Goal: Task Accomplishment & Management: Manage account settings

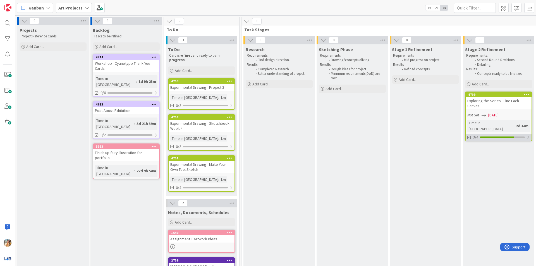
scroll to position [0, 121]
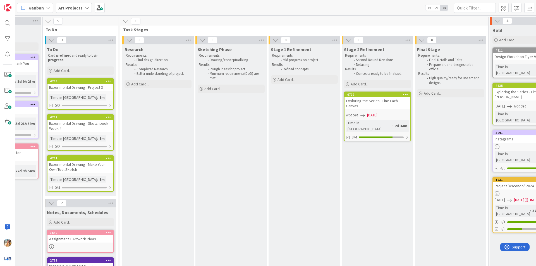
click at [389, 101] on div "Exploring the Series - Line Each Canvas" at bounding box center [378, 103] width 66 height 12
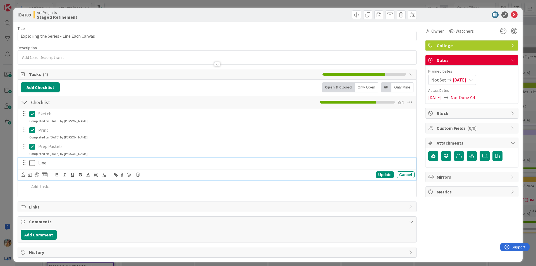
click at [32, 165] on icon at bounding box center [32, 163] width 6 height 7
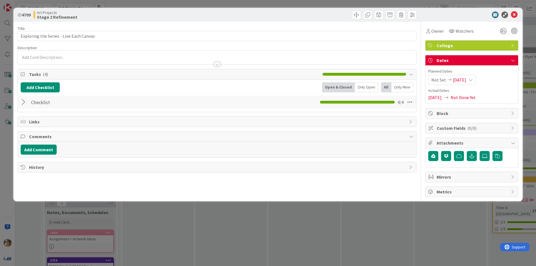
click at [0, 178] on div "ID 4709 Art Projects Stage 2 Refinement Title 39 / 128 Exploring the Series - L…" at bounding box center [268, 133] width 536 height 266
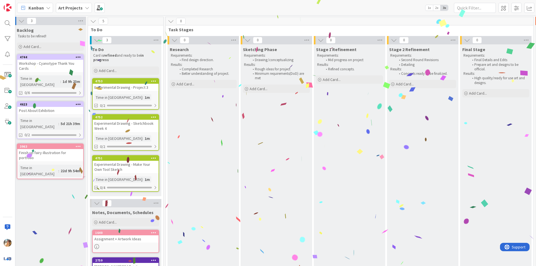
scroll to position [0, 75]
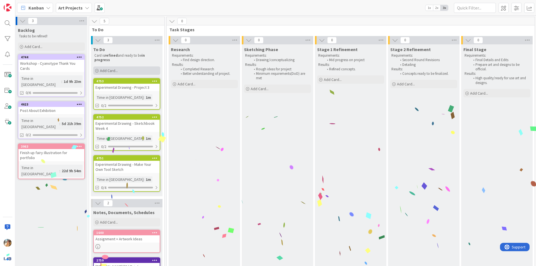
click at [140, 67] on div "Add Card..." at bounding box center [126, 70] width 67 height 8
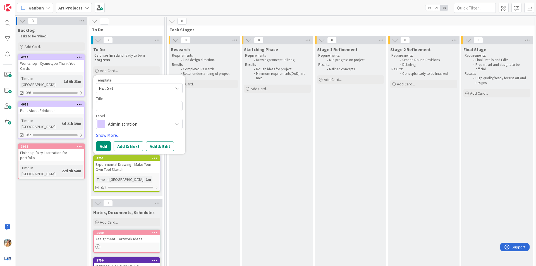
click at [145, 122] on span "Administration" at bounding box center [139, 124] width 62 height 8
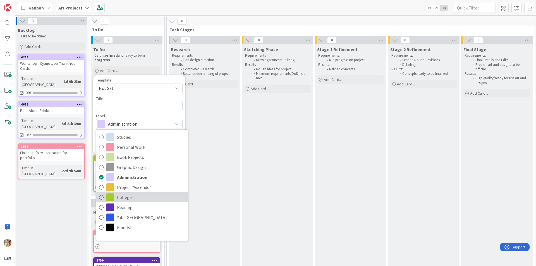
click at [136, 194] on span "College" at bounding box center [151, 197] width 68 height 8
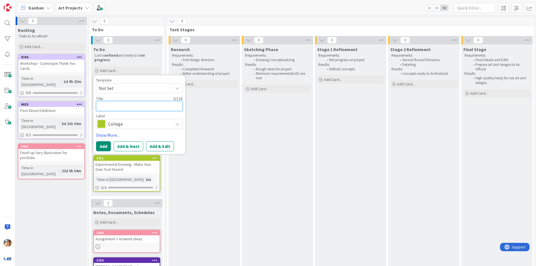
click at [153, 105] on textarea at bounding box center [139, 106] width 87 height 10
type textarea "E"
type textarea "x"
type textarea "Ex"
type textarea "x"
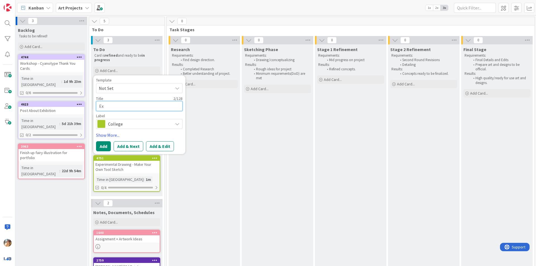
type textarea "Exp"
type textarea "x"
type textarea "Expl"
type textarea "x"
type textarea "Explo"
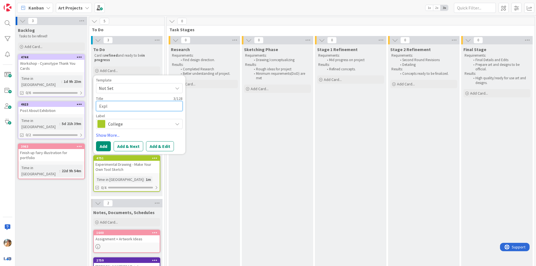
type textarea "x"
type textarea "Explor"
type textarea "x"
type textarea "Explori"
type textarea "x"
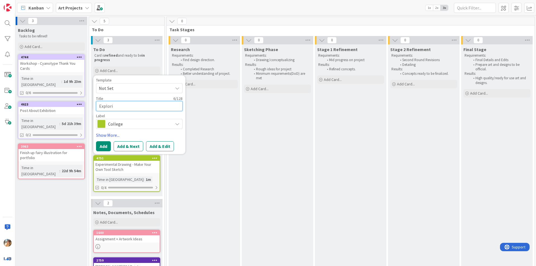
type textarea "Explorin"
type textarea "x"
type textarea "Exploring"
type textarea "x"
type textarea "Exploring"
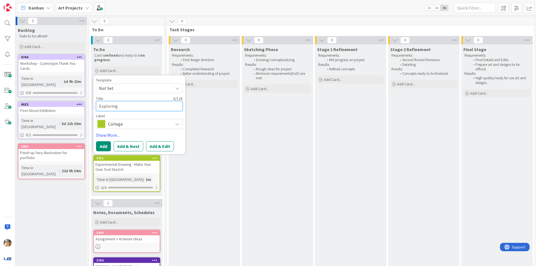
type textarea "x"
type textarea "Exploring t"
type textarea "x"
type textarea "Exploring th"
type textarea "x"
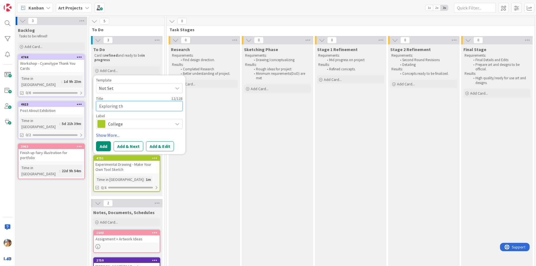
type textarea "Exploring the"
type textarea "x"
type textarea "Exploring the"
type textarea "x"
type textarea "Exploring the S"
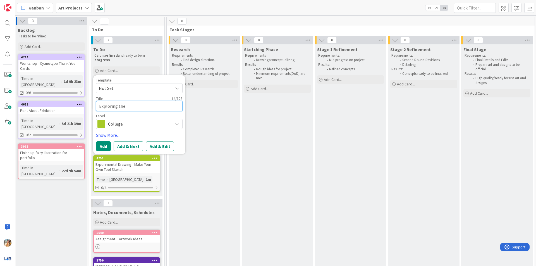
type textarea "x"
type textarea "Exploring the Se"
type textarea "x"
type textarea "Exploring the Ser"
type textarea "x"
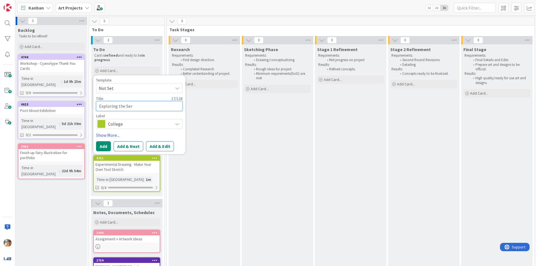
type textarea "Exploring the Seri"
type textarea "x"
type textarea "Exploring the Serie"
type textarea "x"
type textarea "Exploring the Series"
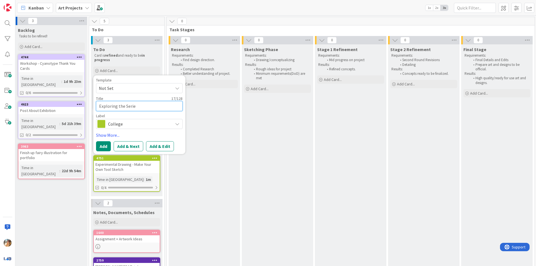
type textarea "x"
type textarea "Exploring the Series"
type textarea "x"
type textarea "Exploring the Series -"
type textarea "x"
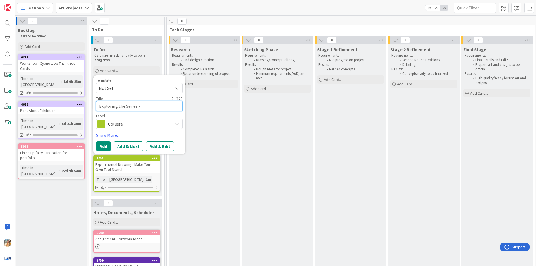
type textarea "Exploring the Series -"
type textarea "x"
type textarea "Exploring the Series - P"
type textarea "x"
type textarea "Exploring the Series - Pa"
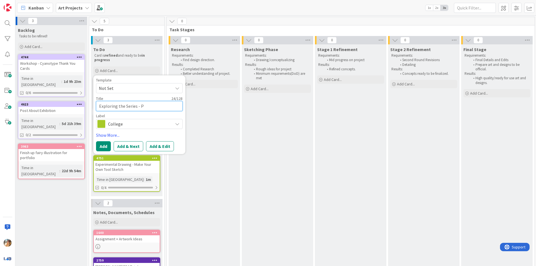
type textarea "x"
type textarea "Exploring the Series - Pai"
type textarea "x"
type textarea "Exploring the Series - Pain"
type textarea "x"
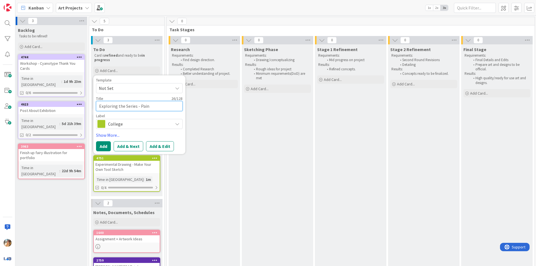
type textarea "Exploring the Series - Paint"
type textarea "x"
type textarea "Exploring the Series - Painti"
type textarea "x"
type textarea "Exploring the Series - Paintin"
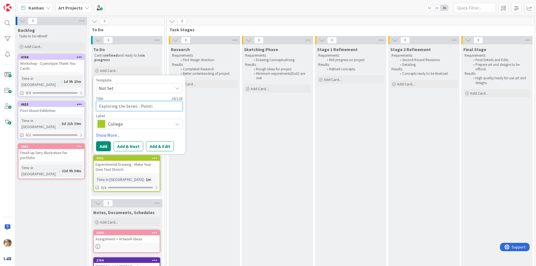
type textarea "x"
type textarea "Exploring the Series - Painting"
type textarea "x"
type textarea "Exploring the Series - Painting"
type textarea "x"
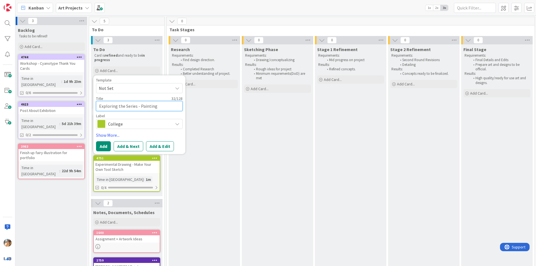
type textarea "Exploring the Series - Painting 1"
type textarea "x"
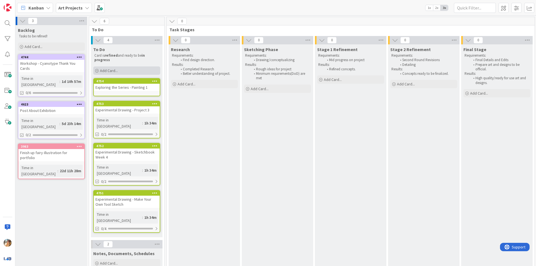
click at [133, 71] on div "Add Card..." at bounding box center [126, 70] width 67 height 8
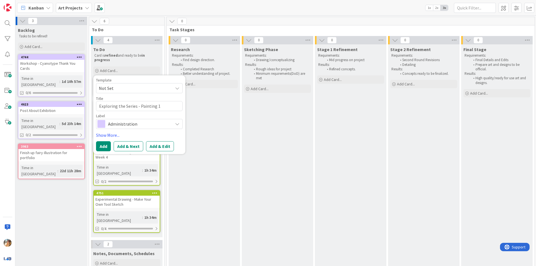
click at [112, 124] on span "Administration" at bounding box center [139, 124] width 62 height 8
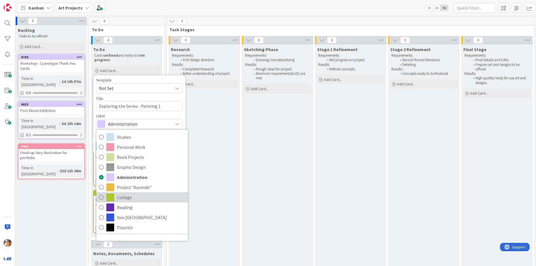
click at [123, 198] on span "College" at bounding box center [151, 197] width 68 height 8
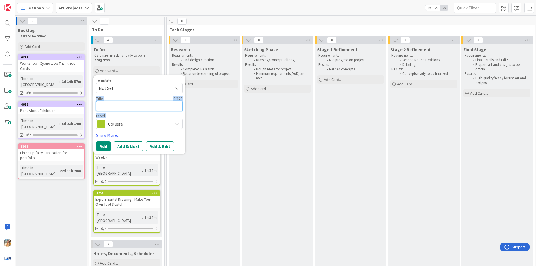
click at [131, 104] on textarea at bounding box center [139, 106] width 87 height 10
type textarea "E"
type textarea "x"
type textarea "Ex"
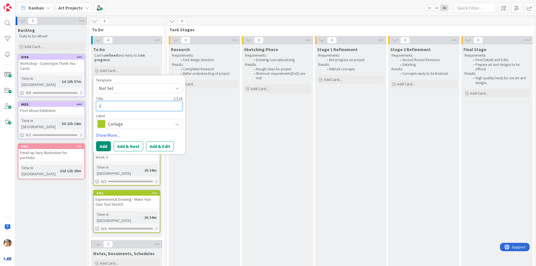
type textarea "x"
type textarea "Exp"
type textarea "x"
type textarea "Expl"
type textarea "x"
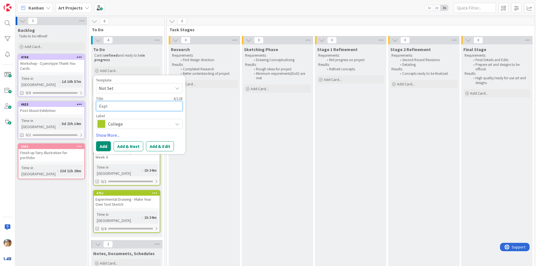
type textarea "Explo"
type textarea "x"
type textarea "Explor"
type textarea "x"
type textarea "Explori"
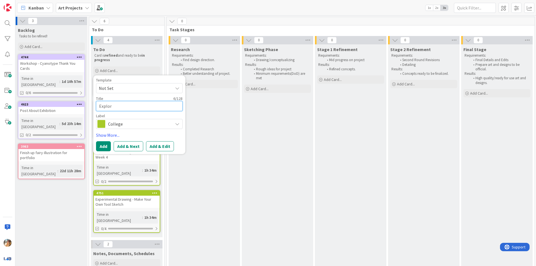
type textarea "x"
type textarea "Explorin"
type textarea "x"
type textarea "Exploring"
type textarea "x"
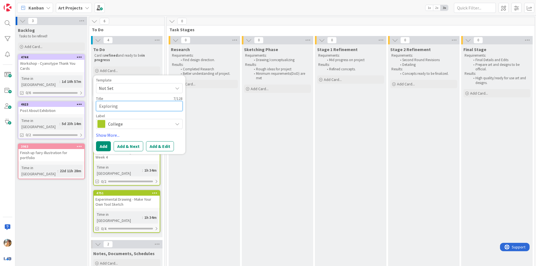
type textarea "Exploring"
type textarea "x"
type textarea "Exploring t"
type textarea "x"
type textarea "Exploring th"
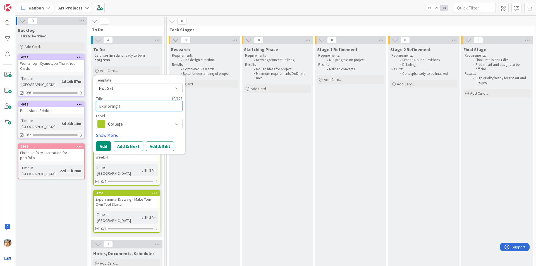
type textarea "x"
type textarea "Exploring the"
type textarea "x"
type textarea "Exploring the"
type textarea "x"
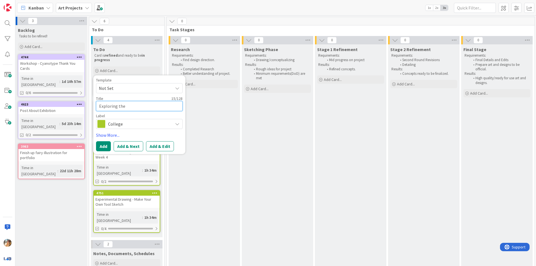
type textarea "Exploring the S"
type textarea "x"
type textarea "Exploring the Se"
type textarea "x"
type textarea "Exploring the Ser"
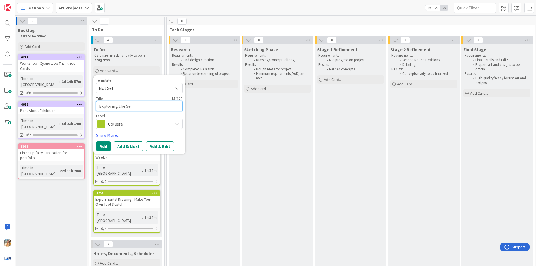
type textarea "x"
type textarea "Exploring the Seri"
type textarea "x"
type textarea "Exploring the Serie"
type textarea "x"
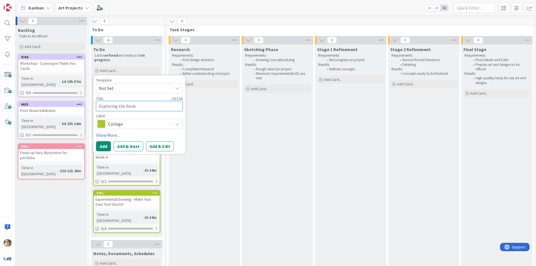
type textarea "Exploring the Series"
type textarea "x"
type textarea "Exploring the Series"
type textarea "x"
type textarea "Exploring the Series -"
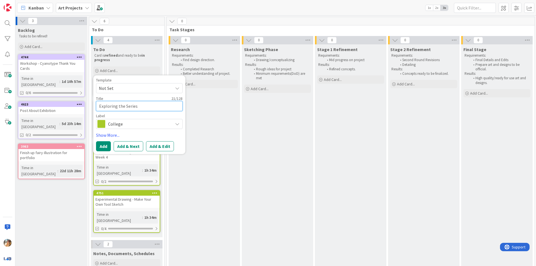
type textarea "x"
type textarea "Exploring the Series -"
type textarea "x"
type textarea "Exploring the Series - P"
type textarea "x"
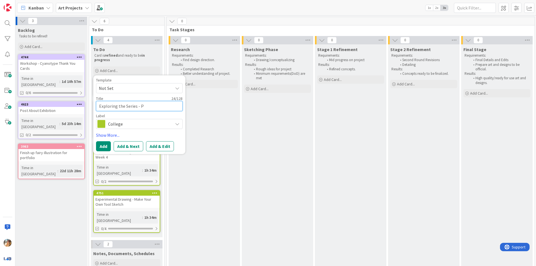
type textarea "Exploring the Series - Pi"
type textarea "x"
type textarea "Exploring the Series - [PERSON_NAME]"
type textarea "x"
type textarea "Exploring the Series - Pi"
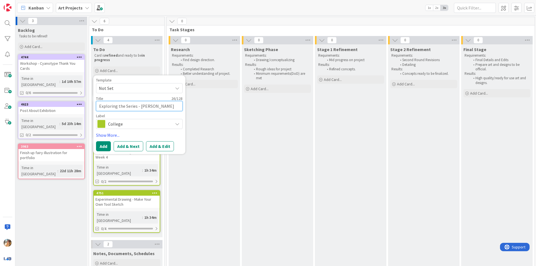
type textarea "x"
type textarea "Exploring the Series - Pi"
type textarea "x"
type textarea "Exploring the Series - Pii"
type textarea "x"
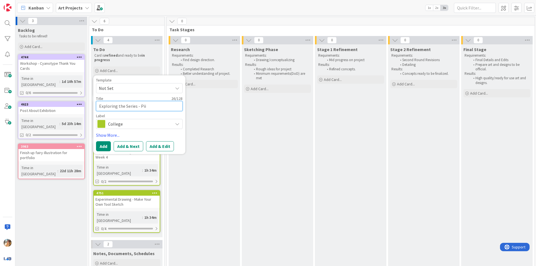
type textarea "Exploring the Series - Pi"
type textarea "x"
type textarea "Exploring the Series - Pa"
type textarea "x"
type textarea "Exploring the Series - Pai"
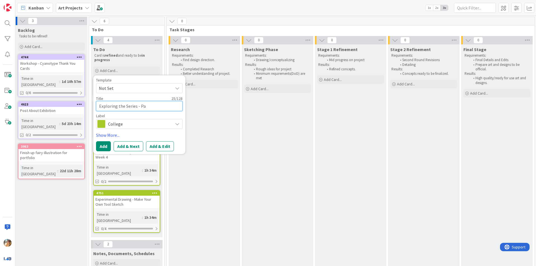
type textarea "x"
type textarea "Exploring the Series - Pain"
type textarea "x"
type textarea "Exploring the Series - Paint"
type textarea "x"
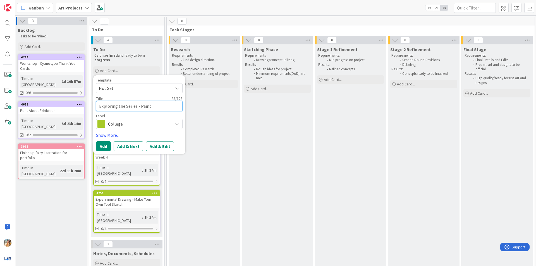
type textarea "Exploring the Series - Painti"
type textarea "x"
type textarea "Exploring the Series - Paintin"
type textarea "x"
type textarea "Exploring the Series - Painting"
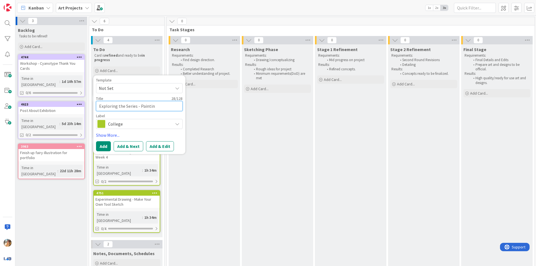
type textarea "x"
type textarea "Exploring the Series - Painting"
type textarea "x"
type textarea "Exploring the Series - Painting 2"
type textarea "x"
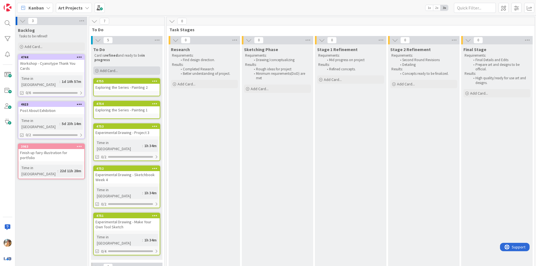
click at [137, 72] on div "Add Card..." at bounding box center [126, 70] width 67 height 8
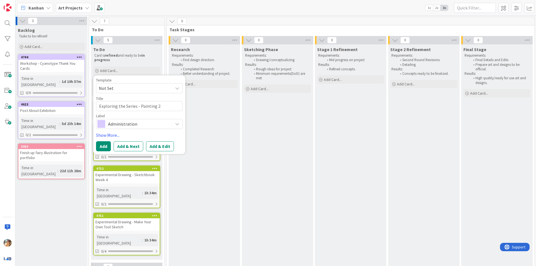
click at [117, 127] on span "Administration" at bounding box center [139, 124] width 62 height 8
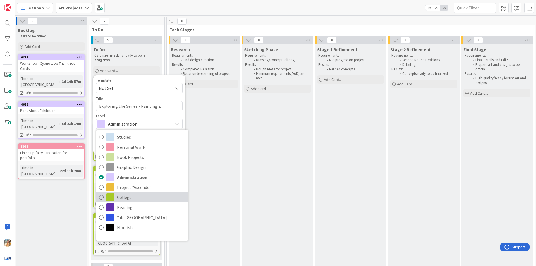
click at [132, 192] on link "College" at bounding box center [142, 197] width 92 height 10
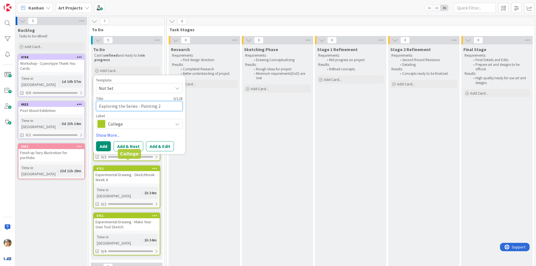
click at [144, 105] on textarea "Exploring the Series - Painting 2" at bounding box center [139, 106] width 87 height 10
type textarea "E"
type textarea "x"
type textarea "Ex"
type textarea "x"
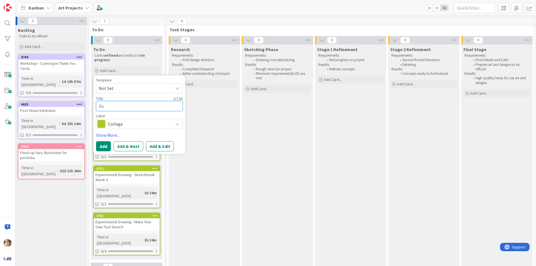
type textarea "Exp"
type textarea "x"
type textarea "Expl"
type textarea "x"
type textarea "Explo"
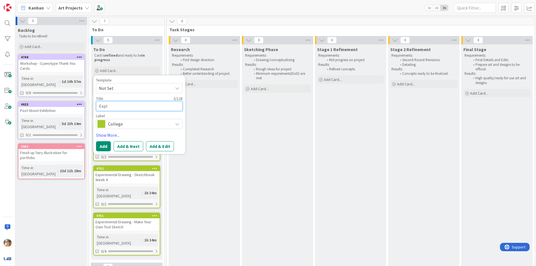
type textarea "x"
type textarea "Explor"
type textarea "x"
type textarea "Explori"
type textarea "x"
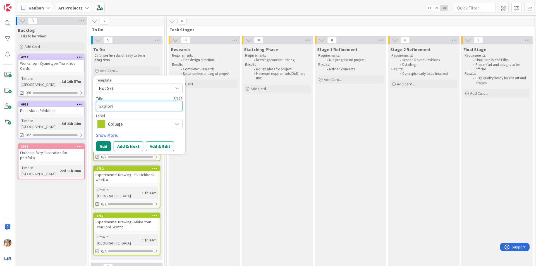
type textarea "Explorin"
type textarea "x"
type textarea "Exploring"
type textarea "x"
type textarea "Exploring"
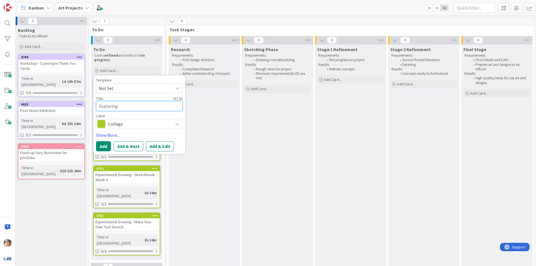
type textarea "x"
type textarea "Exploring t"
type textarea "x"
type textarea "Exploring th"
type textarea "x"
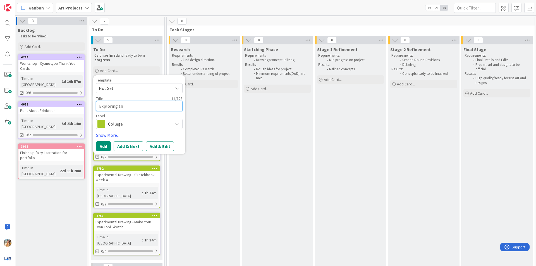
type textarea "Exploring the"
type textarea "x"
type textarea "Exploring the"
type textarea "x"
type textarea "Exploring the S"
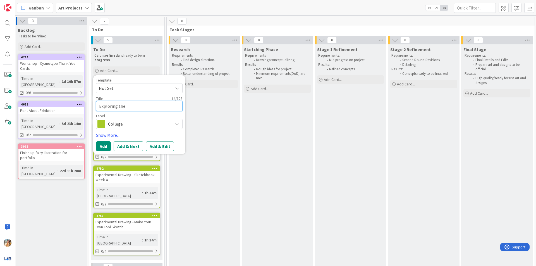
type textarea "x"
type textarea "Exploring the Se"
type textarea "x"
type textarea "Exploring the Ser"
type textarea "x"
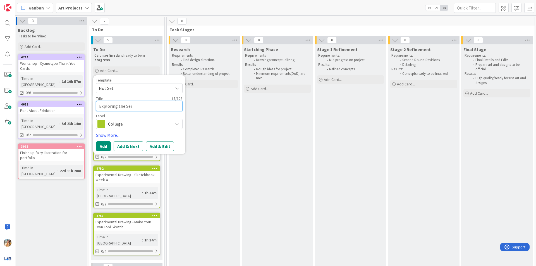
type textarea "Exploring the Seri"
type textarea "x"
type textarea "Exploring the Serie"
type textarea "x"
type textarea "Exploring the Series"
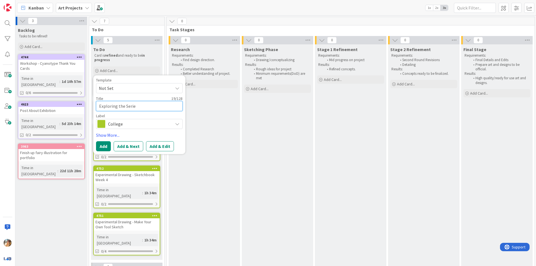
type textarea "x"
type textarea "Exploring the Series"
type textarea "x"
type textarea "Exploring the Series -"
type textarea "x"
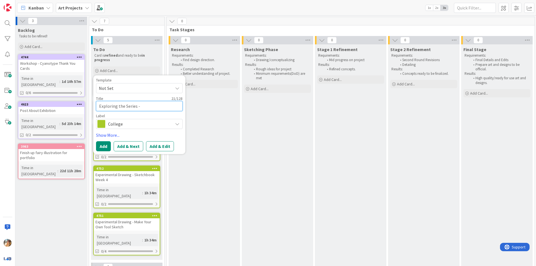
type textarea "Exploring the Series -"
type textarea "x"
type textarea "Exploring the Series - P"
type textarea "x"
type textarea "Exploring the Series - Pa"
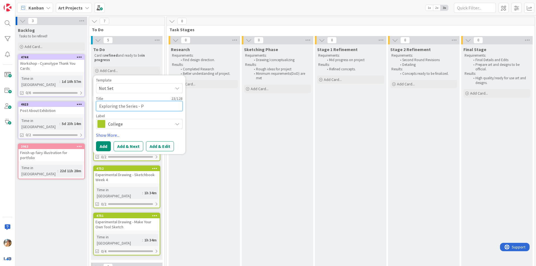
type textarea "x"
type textarea "Exploring the Series - Pai"
type textarea "x"
type textarea "Exploring the Series - Pain"
type textarea "x"
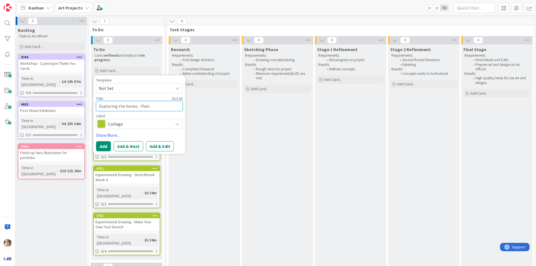
type textarea "Exploring the Series - Paint"
type textarea "x"
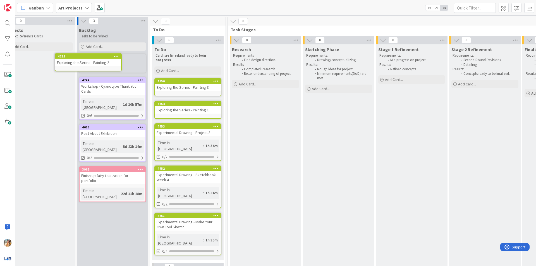
scroll to position [0, 0]
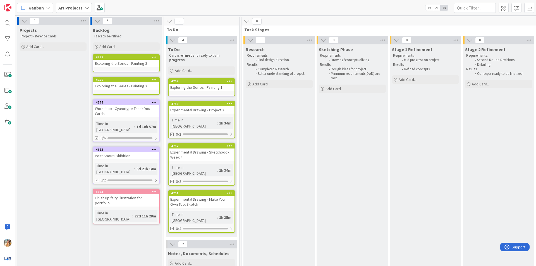
click at [195, 92] on link "4754 Exploring the Series - Painting 1" at bounding box center [201, 87] width 67 height 18
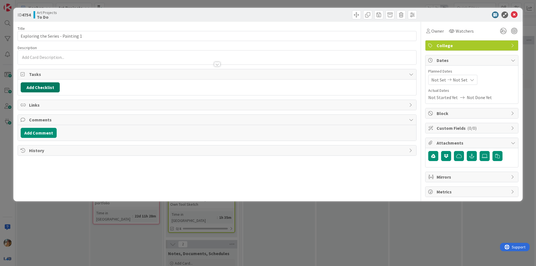
click at [33, 88] on button "Add Checklist" at bounding box center [40, 87] width 39 height 10
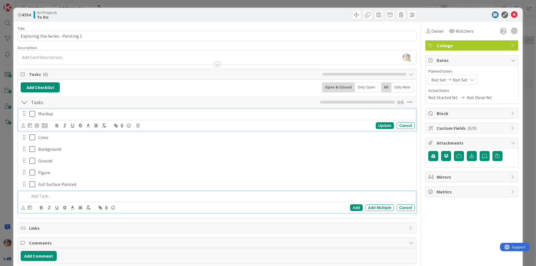
click at [34, 115] on icon at bounding box center [32, 114] width 6 height 7
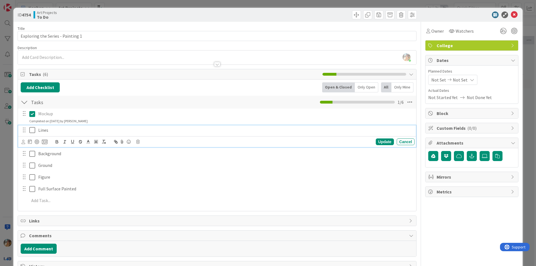
click at [32, 131] on icon at bounding box center [32, 130] width 6 height 7
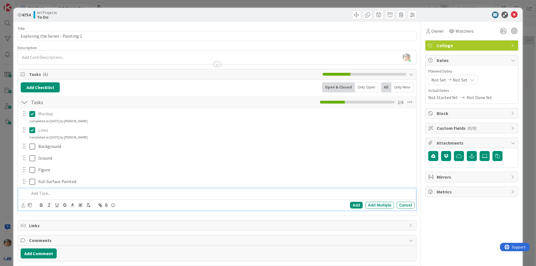
click at [56, 193] on p at bounding box center [220, 193] width 383 height 6
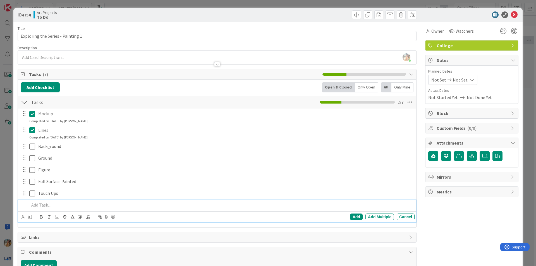
click at [0, 184] on div "ID 4754 Art Projects To Do Title 33 / 128 Exploring the Series - Painting 1 Des…" at bounding box center [268, 133] width 536 height 266
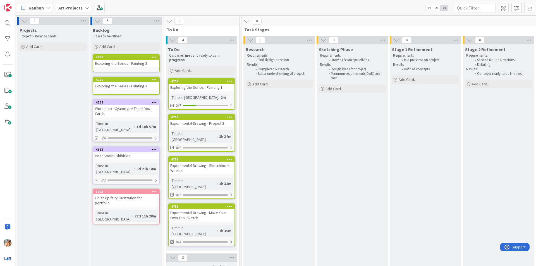
click at [216, 88] on div "Exploring the Series - Painting 1" at bounding box center [202, 87] width 66 height 7
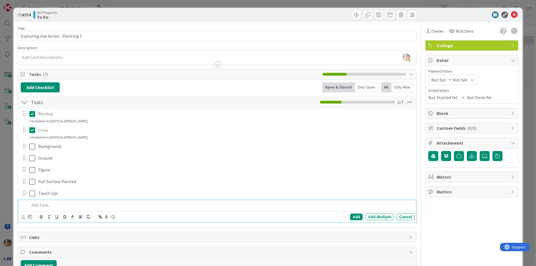
click at [239, 104] on div "Tasks Checklist Name 5 / 64 Tasks 2 / 7" at bounding box center [217, 102] width 398 height 13
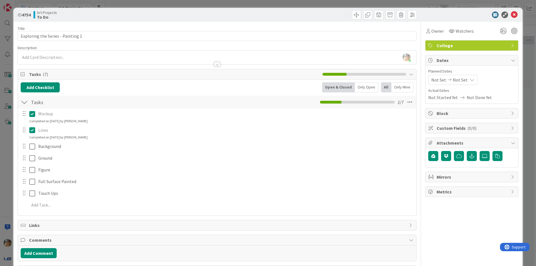
click at [190, 100] on div "Tasks Checklist Name 5 / 64 Tasks 2 / 7" at bounding box center [217, 102] width 398 height 13
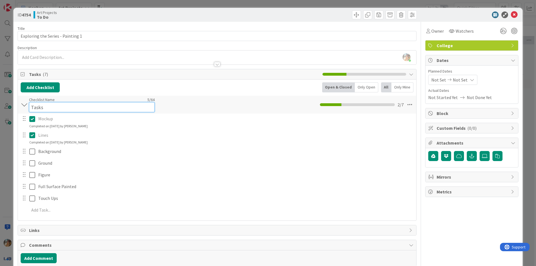
click at [39, 106] on input "Tasks" at bounding box center [92, 107] width 126 height 10
click at [43, 104] on input "Tasks" at bounding box center [92, 107] width 126 height 10
click at [47, 105] on input "Painting Checklist" at bounding box center [92, 107] width 126 height 10
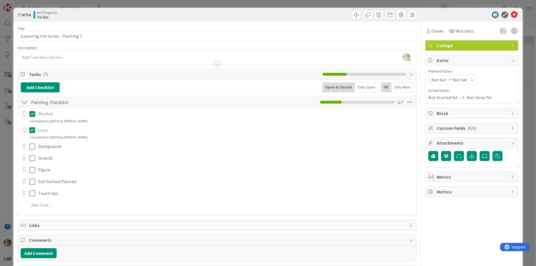
click at [329, 103] on div "2 / 7" at bounding box center [362, 102] width 84 height 7
click at [405, 100] on icon at bounding box center [410, 102] width 10 height 10
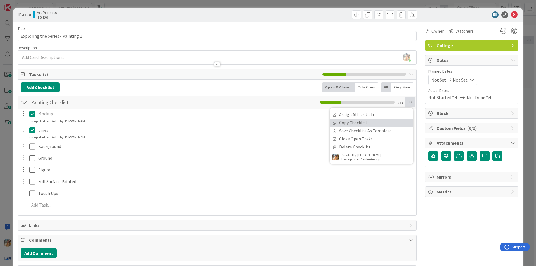
click at [352, 122] on link "Copy Checklist..." at bounding box center [372, 123] width 84 height 8
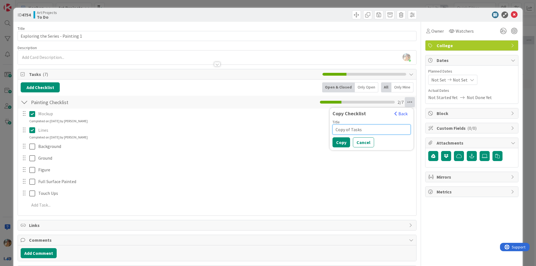
drag, startPoint x: 361, startPoint y: 129, endPoint x: 318, endPoint y: 128, distance: 43.3
click at [318, 128] on div "Painting Checklist Checklist Name 18 / 64 Painting Checklist Copy Checklist Bac…" at bounding box center [217, 154] width 398 height 118
click at [336, 139] on button "Copy" at bounding box center [341, 142] width 18 height 10
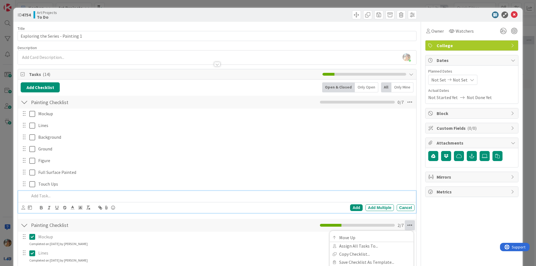
click at [409, 224] on icon at bounding box center [410, 225] width 10 height 10
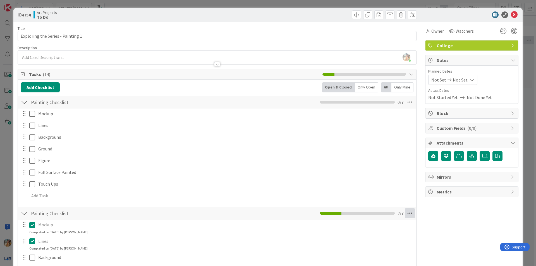
click at [405, 213] on icon at bounding box center [410, 213] width 10 height 10
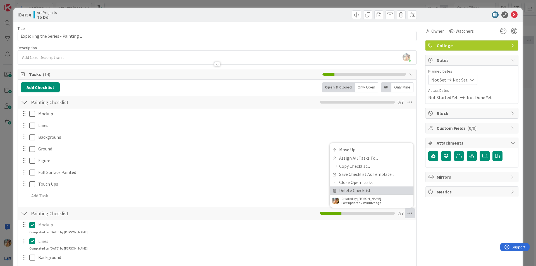
click at [358, 189] on link "Delete Checklist" at bounding box center [372, 190] width 84 height 8
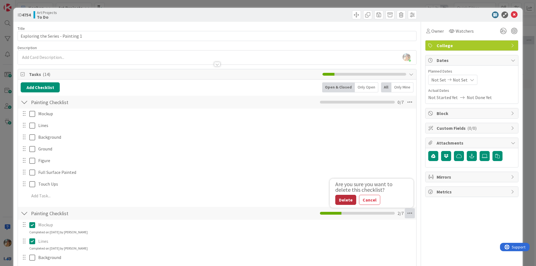
click at [349, 203] on button "Delete" at bounding box center [345, 200] width 21 height 10
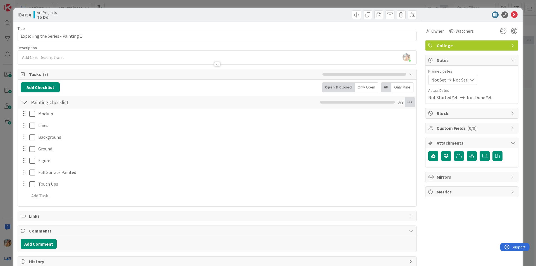
click at [406, 102] on icon at bounding box center [410, 102] width 10 height 10
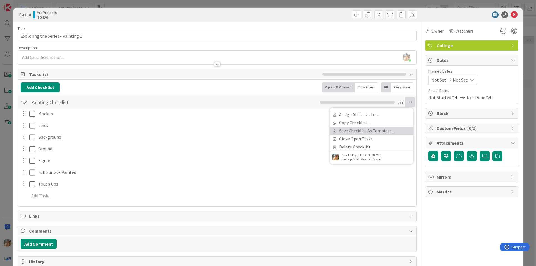
click at [373, 131] on link "Save Checklist As Template..." at bounding box center [372, 131] width 84 height 8
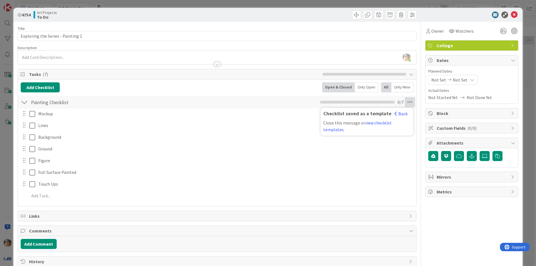
click at [1, 162] on div "ID 4754 Art Projects To Do Title 33 / 128 Exploring the Series - Painting 1 Des…" at bounding box center [268, 133] width 536 height 266
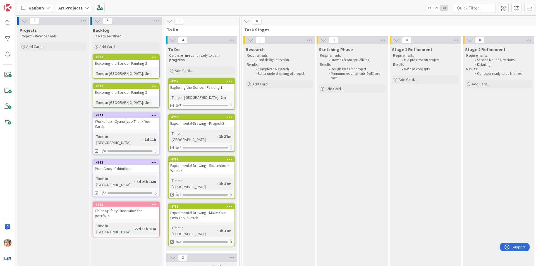
click at [143, 64] on div "Exploring the Series - Painting 2" at bounding box center [126, 63] width 66 height 7
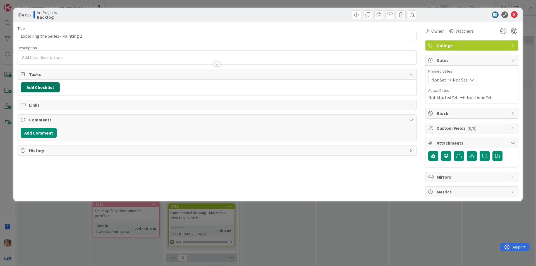
click at [55, 86] on button "Add Checklist" at bounding box center [40, 87] width 39 height 10
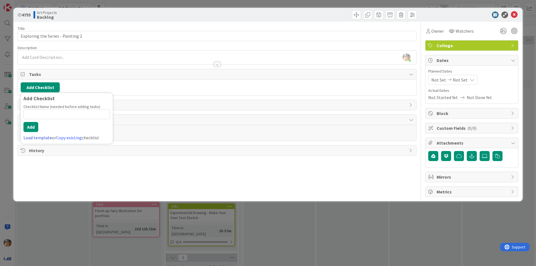
click at [43, 138] on link "Load template" at bounding box center [37, 138] width 28 height 6
click at [47, 109] on div "Painting Checklist" at bounding box center [67, 110] width 92 height 10
click at [34, 126] on button "Add" at bounding box center [30, 127] width 15 height 10
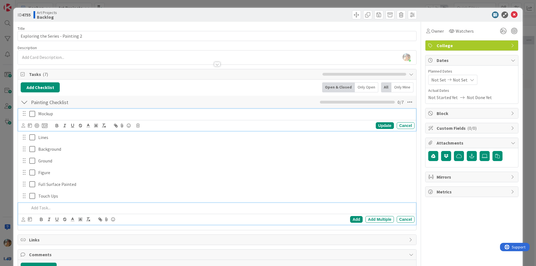
click at [33, 115] on icon at bounding box center [32, 114] width 6 height 7
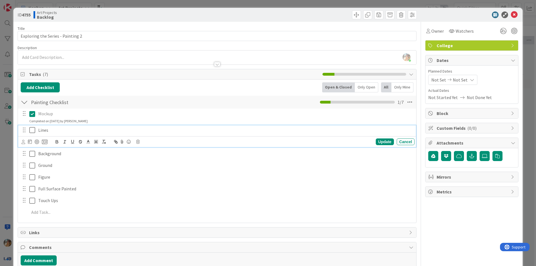
click at [34, 130] on icon at bounding box center [32, 130] width 6 height 7
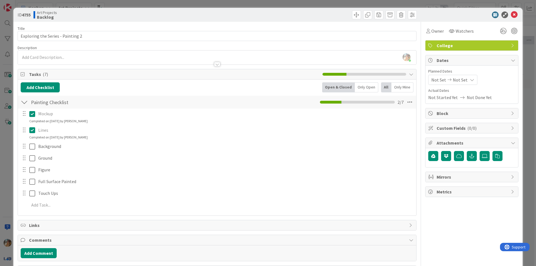
click at [16, 145] on div "ID 4755 Art Projects Backlog Title 33 / 128 Exploring the Series - Painting 2 D…" at bounding box center [267, 144] width 509 height 272
click at [9, 148] on div "ID 4755 Art Projects Backlog Title 33 / 128 Exploring the Series - Painting 2 D…" at bounding box center [268, 133] width 536 height 266
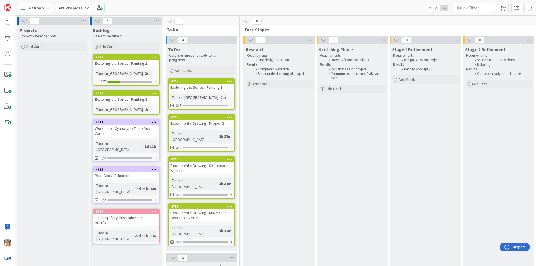
click at [139, 98] on div "Exploring the Series - Painting 3" at bounding box center [126, 99] width 66 height 7
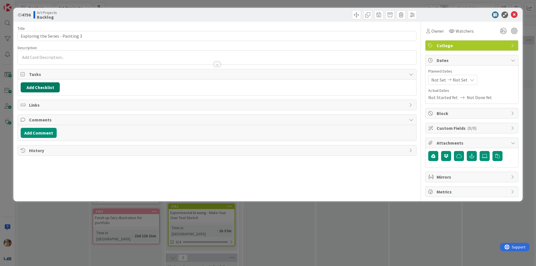
click at [41, 89] on button "Add Checklist" at bounding box center [40, 87] width 39 height 10
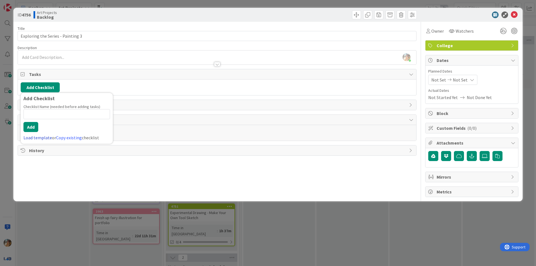
click at [38, 139] on link "Load template" at bounding box center [37, 138] width 28 height 6
click at [43, 111] on div "Painting Checklist" at bounding box center [67, 110] width 92 height 10
click at [33, 128] on button "Add" at bounding box center [30, 127] width 15 height 10
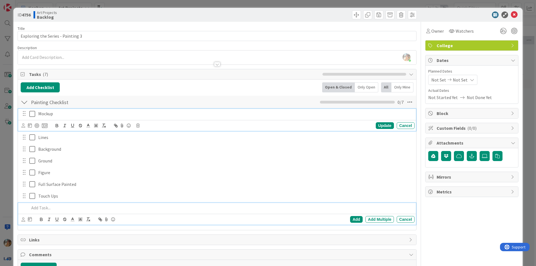
click at [34, 115] on icon at bounding box center [32, 114] width 6 height 7
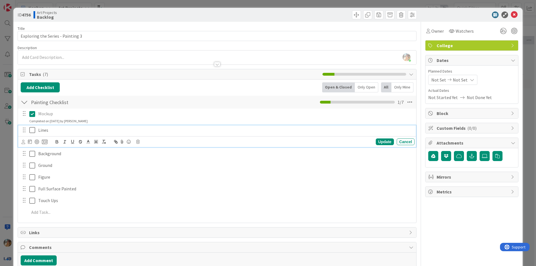
click at [33, 130] on icon at bounding box center [32, 130] width 6 height 7
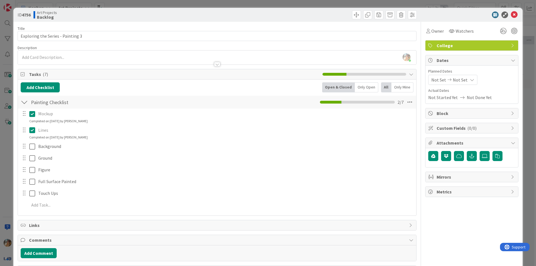
click at [13, 141] on div "ID 4756 Art Projects Backlog Title 33 / 128 Exploring the Series - Painting 3 D…" at bounding box center [268, 133] width 536 height 266
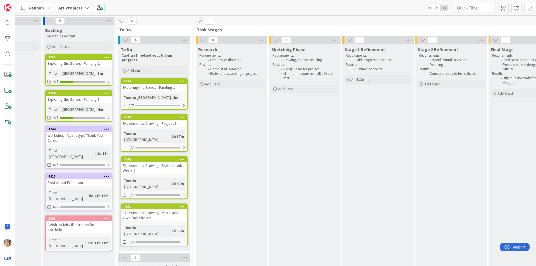
scroll to position [0, 62]
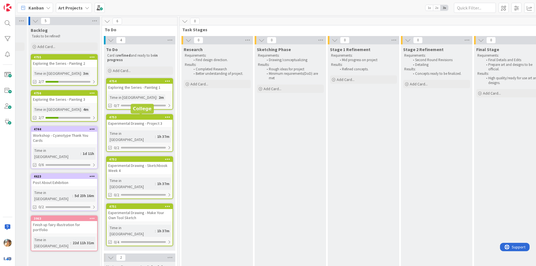
click at [146, 85] on div "Exploring the Series - Painting 1" at bounding box center [140, 87] width 66 height 7
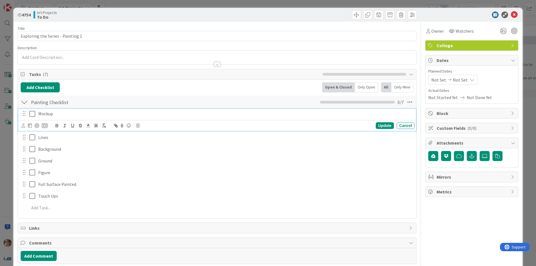
click at [31, 116] on icon at bounding box center [32, 114] width 6 height 7
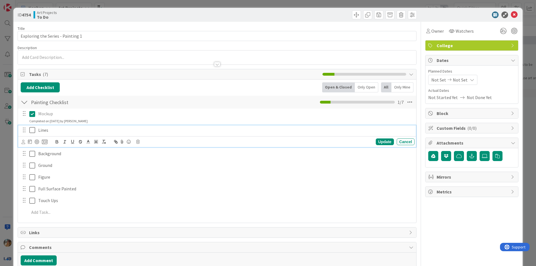
click at [34, 132] on icon at bounding box center [32, 130] width 6 height 7
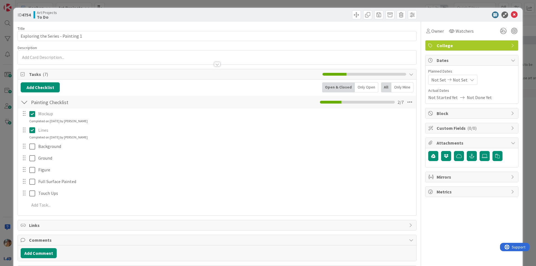
click at [8, 142] on div "ID 4754 Art Projects To Do Title 33 / 128 Exploring the Series - Painting 1 Des…" at bounding box center [268, 133] width 536 height 266
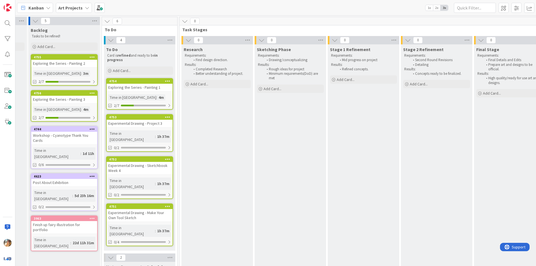
scroll to position [0, 89]
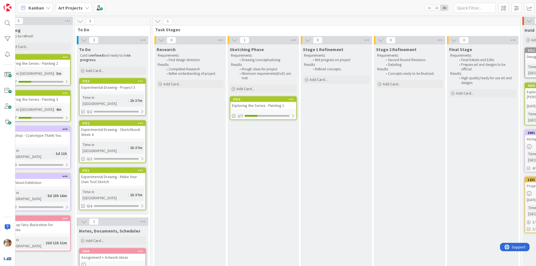
click at [120, 88] on div "Experimental Drawing - Project 3" at bounding box center [113, 87] width 66 height 7
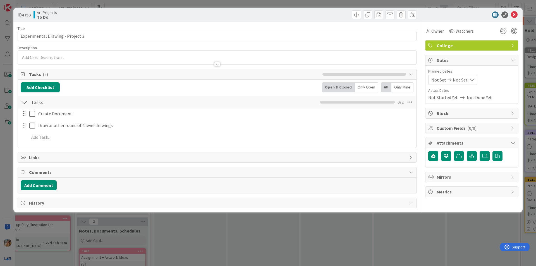
click at [173, 242] on div "ID 4753 Art Projects To Do Title 32 / 128 Experimental Drawing - Project 3 Desc…" at bounding box center [268, 133] width 536 height 266
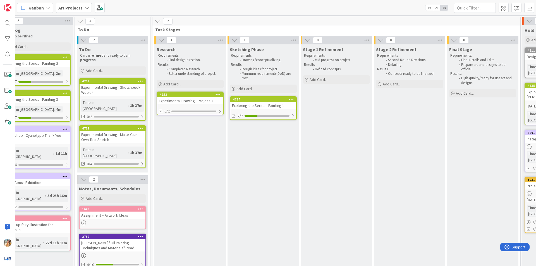
click at [173, 98] on div "Experimental Drawing - Project 3" at bounding box center [190, 100] width 66 height 7
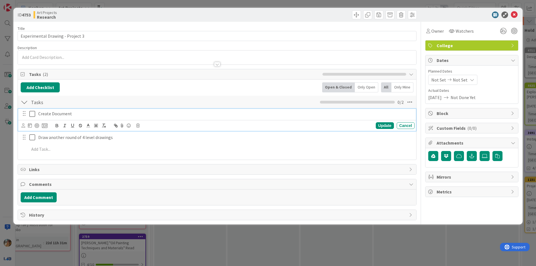
click at [35, 114] on icon at bounding box center [32, 114] width 6 height 7
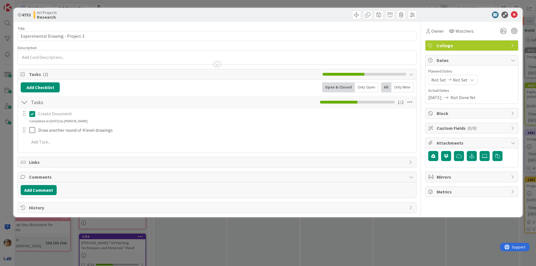
click at [205, 241] on div "ID 4753 Art Projects Research Title 32 / 128 Experimental Drawing - Project 3 D…" at bounding box center [268, 133] width 536 height 266
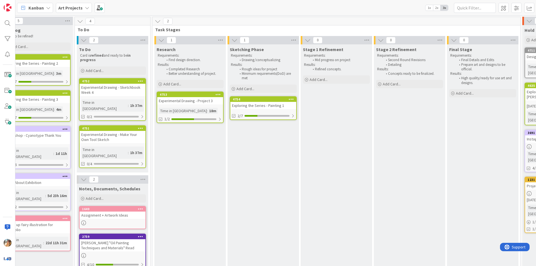
click at [205, 98] on div "Experimental Drawing - Project 3" at bounding box center [190, 100] width 66 height 7
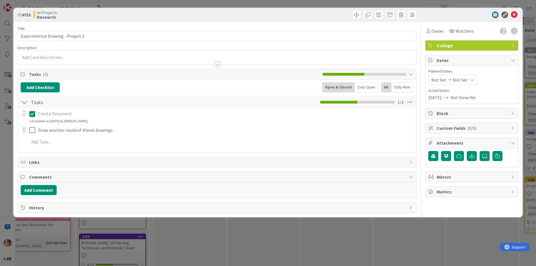
click at [257, 230] on div "ID 4753 Art Projects Research Title 32 / 128 Experimental Drawing - Project 3 D…" at bounding box center [268, 133] width 536 height 266
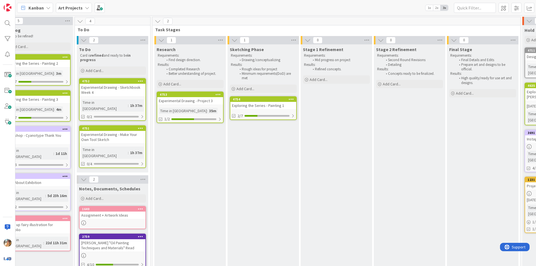
click at [194, 102] on div "Experimental Drawing - Project 3" at bounding box center [190, 100] width 66 height 7
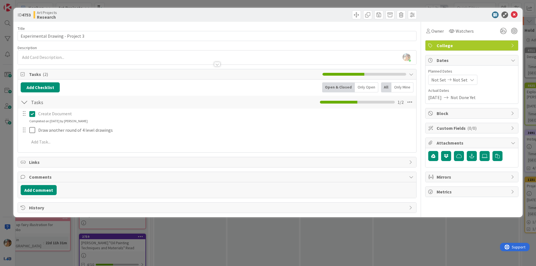
click at [462, 79] on span "Not Set" at bounding box center [460, 79] width 15 height 7
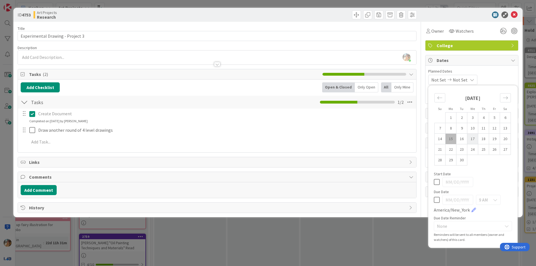
click at [477, 140] on td "17" at bounding box center [472, 139] width 11 height 11
click at [437, 185] on icon at bounding box center [437, 182] width 6 height 7
click at [438, 200] on icon at bounding box center [437, 200] width 6 height 7
click at [472, 138] on td "17" at bounding box center [472, 139] width 11 height 11
click at [488, 198] on div "9 AM" at bounding box center [488, 200] width 25 height 10
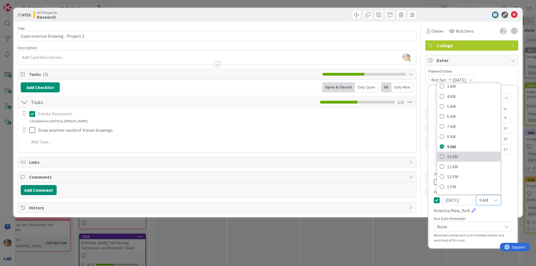
scroll to position [84, 0]
click at [462, 175] on span "5 PM" at bounding box center [472, 177] width 51 height 8
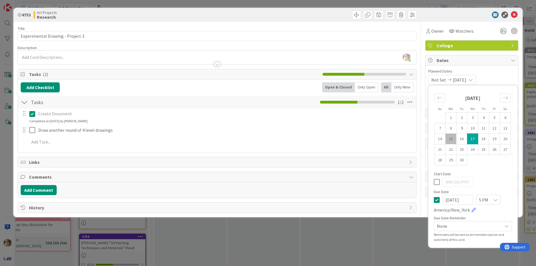
click at [302, 245] on div "ID 4753 Art Projects Research Title 32 / 128 Experimental Drawing - Project 3 D…" at bounding box center [268, 133] width 536 height 266
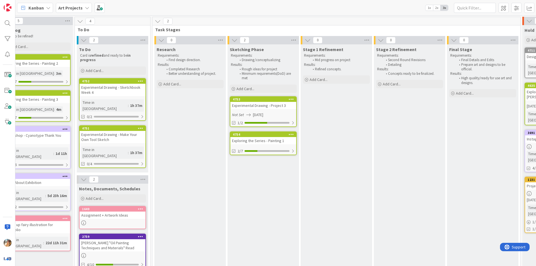
click at [264, 144] on div "Exploring the Series - Painting 1" at bounding box center [263, 140] width 66 height 7
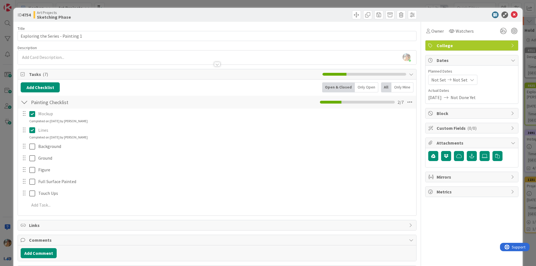
click at [2, 164] on div "ID 4754 Art Projects Sketching Phase Title 33 / 128 Exploring the Series - Pain…" at bounding box center [268, 133] width 536 height 266
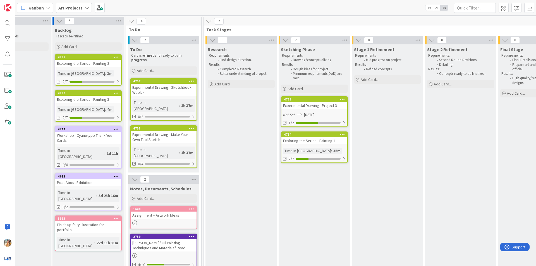
scroll to position [0, 36]
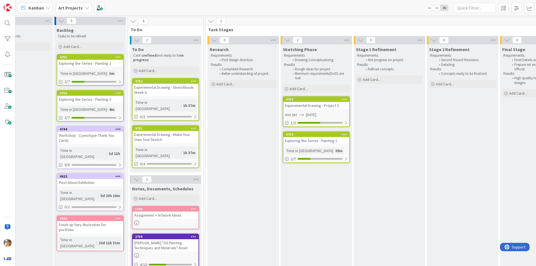
click at [172, 89] on div "Experimental Drawing - Sketchbook Week 4" at bounding box center [166, 90] width 66 height 12
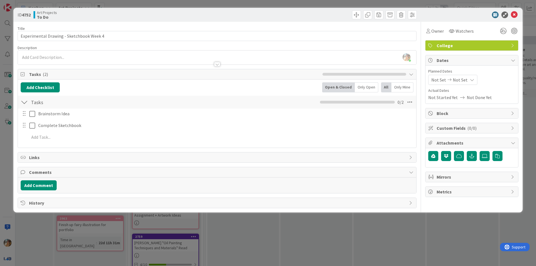
click at [222, 243] on div "ID 4752 Art Projects To Do Title 40 / 128 Experimental Drawing - Sketchbook Wee…" at bounding box center [268, 133] width 536 height 266
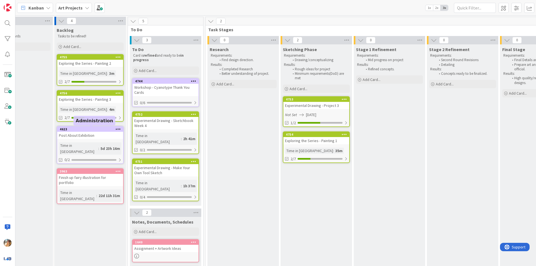
click at [97, 135] on div "Post About Exhibition" at bounding box center [90, 135] width 66 height 7
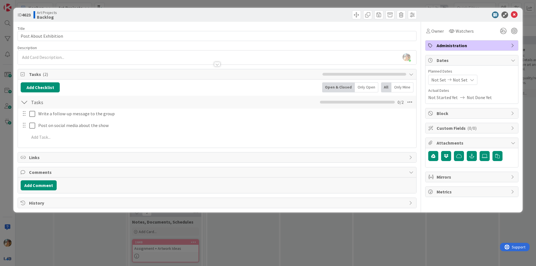
click at [447, 99] on span "Not Started Yet" at bounding box center [443, 97] width 30 height 7
click at [459, 80] on span "Not Set" at bounding box center [460, 79] width 15 height 7
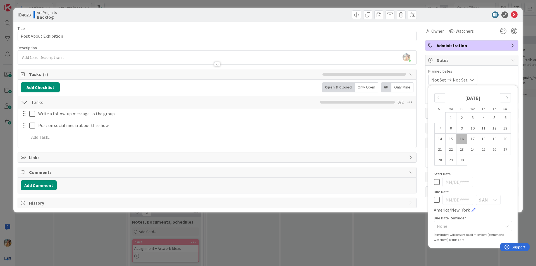
click at [438, 200] on icon at bounding box center [437, 200] width 6 height 7
click at [475, 140] on td "17" at bounding box center [472, 139] width 11 height 11
click at [436, 183] on icon at bounding box center [437, 182] width 6 height 7
click at [436, 199] on icon at bounding box center [437, 200] width 6 height 7
click at [491, 200] on div "9 AM" at bounding box center [488, 200] width 25 height 10
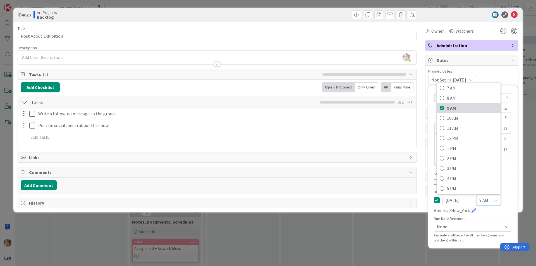
scroll to position [135, 0]
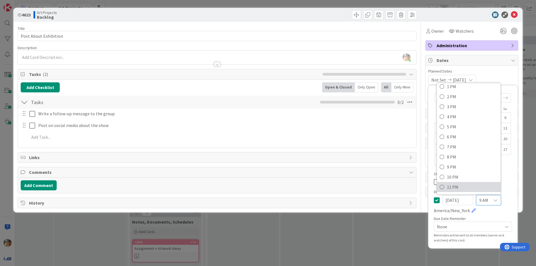
click at [467, 184] on span "11 PM" at bounding box center [472, 187] width 51 height 8
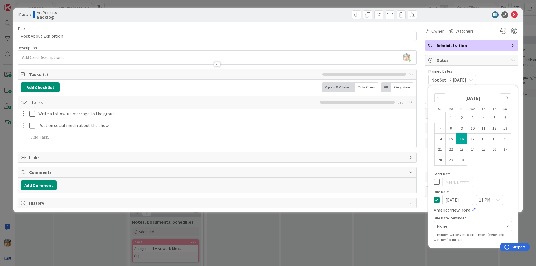
click at [402, 230] on div "ID 4623 Art Projects Backlog Title 21 / 128 Post About Exhibition Description […" at bounding box center [268, 133] width 536 height 266
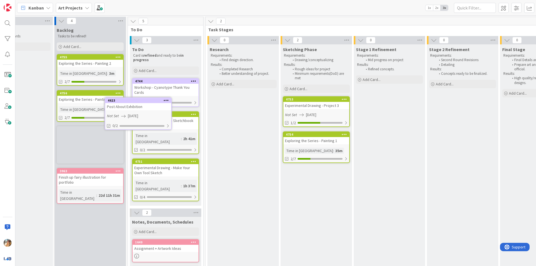
scroll to position [0, 29]
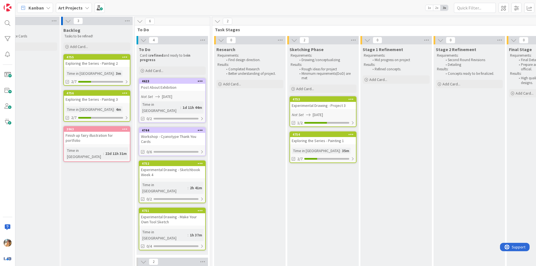
click at [165, 136] on div "Workshop - Cyanotype Thank You Cards" at bounding box center [172, 139] width 66 height 12
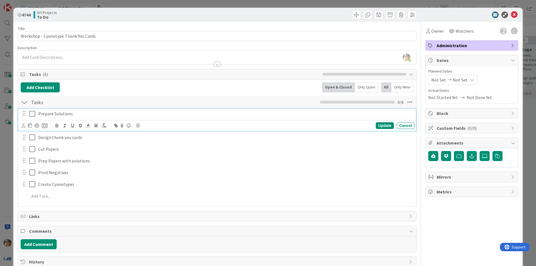
click at [34, 114] on icon at bounding box center [32, 114] width 6 height 7
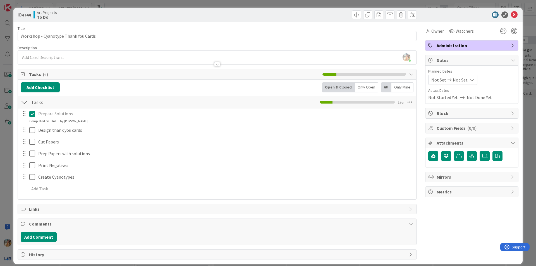
click at [4, 146] on div "ID 4744 Art Projects To Do Title 36 / 128 Workshop - Cyanotype Thank You Cards …" at bounding box center [268, 133] width 536 height 266
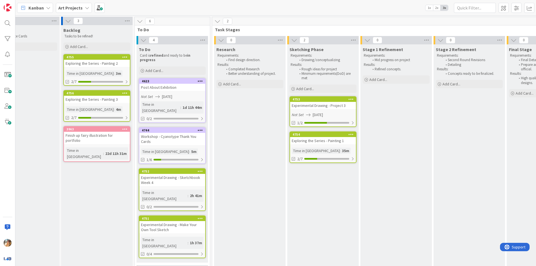
click at [162, 89] on div "Post About Exhibition" at bounding box center [172, 87] width 66 height 7
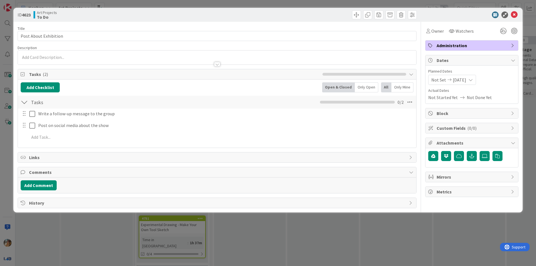
click at [0, 154] on div "ID 4623 Art Projects To Do Title 21 / 128 Post About Exhibition Description Own…" at bounding box center [268, 133] width 536 height 266
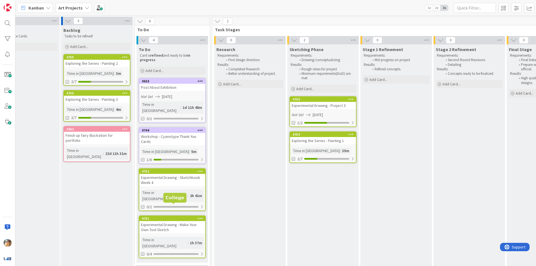
click at [189, 175] on div "Experimental Drawing - Sketchbook Week 4" at bounding box center [172, 180] width 66 height 12
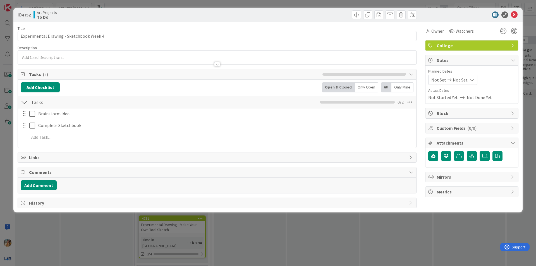
click at [119, 56] on p at bounding box center [217, 57] width 393 height 6
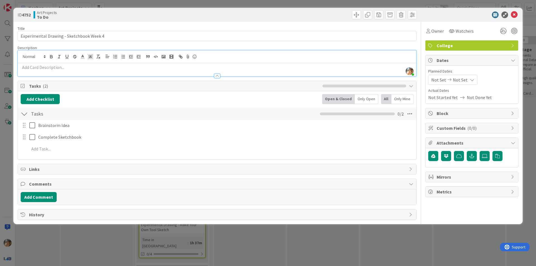
click at [249, 64] on p at bounding box center [217, 67] width 393 height 6
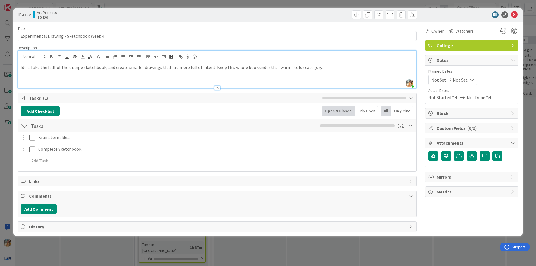
click at [29, 138] on div at bounding box center [28, 138] width 16 height 10
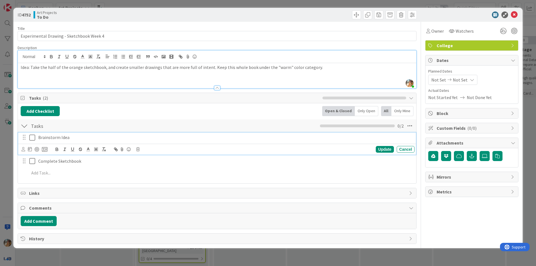
click at [30, 137] on icon at bounding box center [32, 137] width 6 height 7
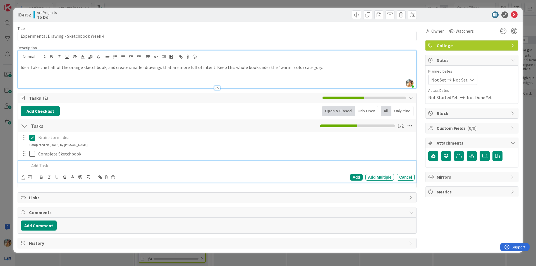
click at [99, 168] on p at bounding box center [220, 165] width 383 height 6
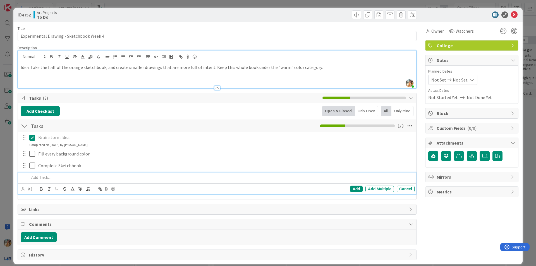
click at [143, 176] on p at bounding box center [220, 177] width 383 height 6
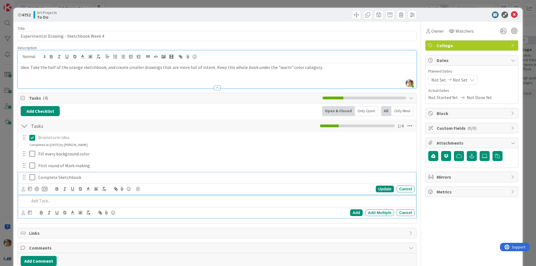
click at [92, 175] on p "Complete Sketchbook" at bounding box center [225, 177] width 374 height 6
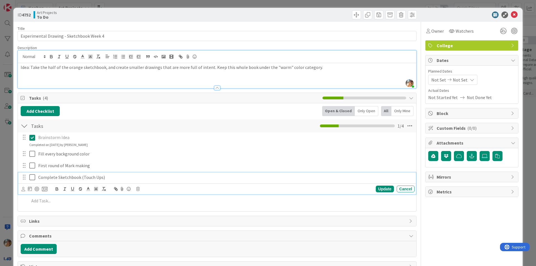
click at [78, 177] on p "Complete Sketchbook (Touch Ups)" at bounding box center [225, 177] width 374 height 6
click at [116, 179] on p "Complete Sketchbook Half (Touch Ups)" at bounding box center [225, 177] width 374 height 6
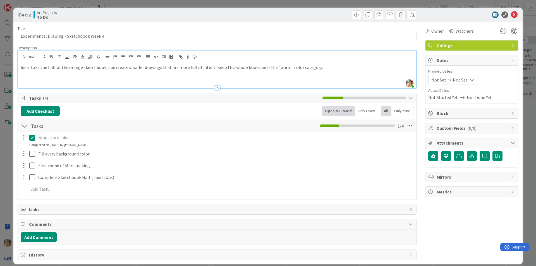
click at [0, 156] on div "ID 4752 Art Projects To Do Title 40 / 128 Experimental Drawing - Sketchbook Wee…" at bounding box center [268, 133] width 536 height 266
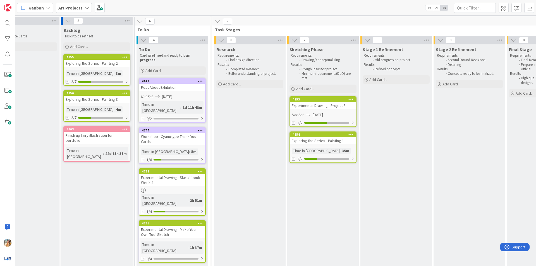
click at [192, 177] on div "Experimental Drawing - Sketchbook Week 4" at bounding box center [172, 180] width 66 height 12
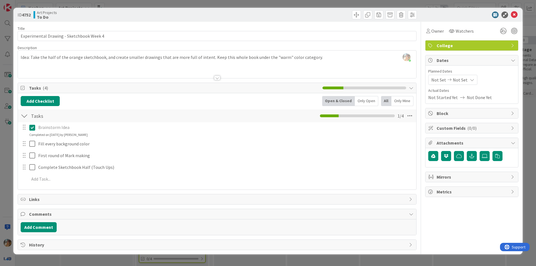
click at [0, 142] on div "ID 4752 Art Projects To Do Title 40 / 128 Experimental Drawing - Sketchbook Wee…" at bounding box center [268, 133] width 536 height 266
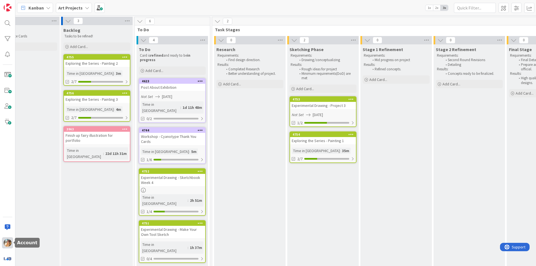
click at [10, 243] on img at bounding box center [8, 243] width 8 height 8
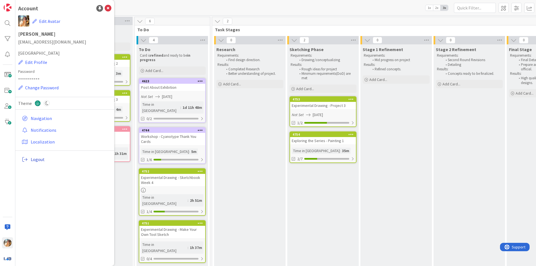
click at [50, 159] on span "Logout" at bounding box center [70, 159] width 78 height 7
